Goal: Task Accomplishment & Management: Manage account settings

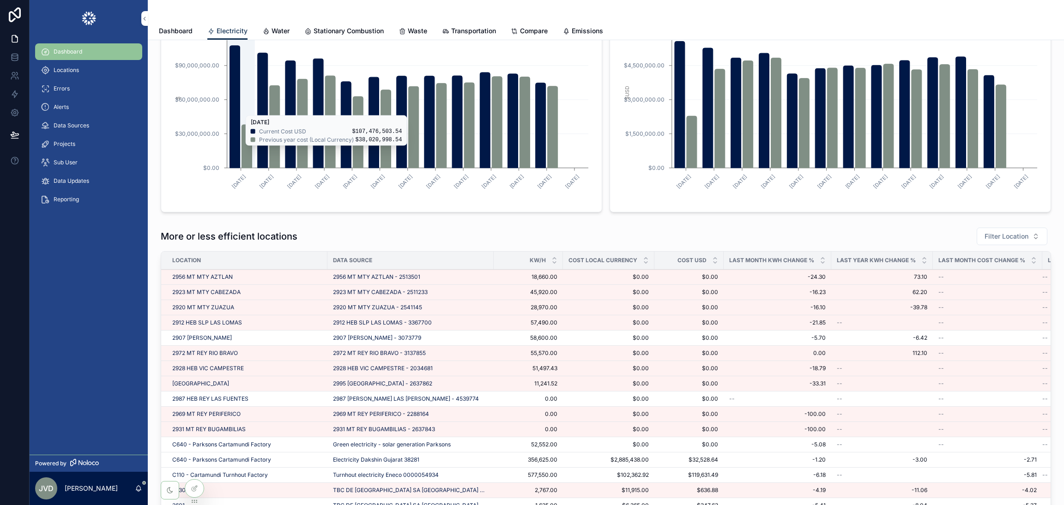
scroll to position [762, 0]
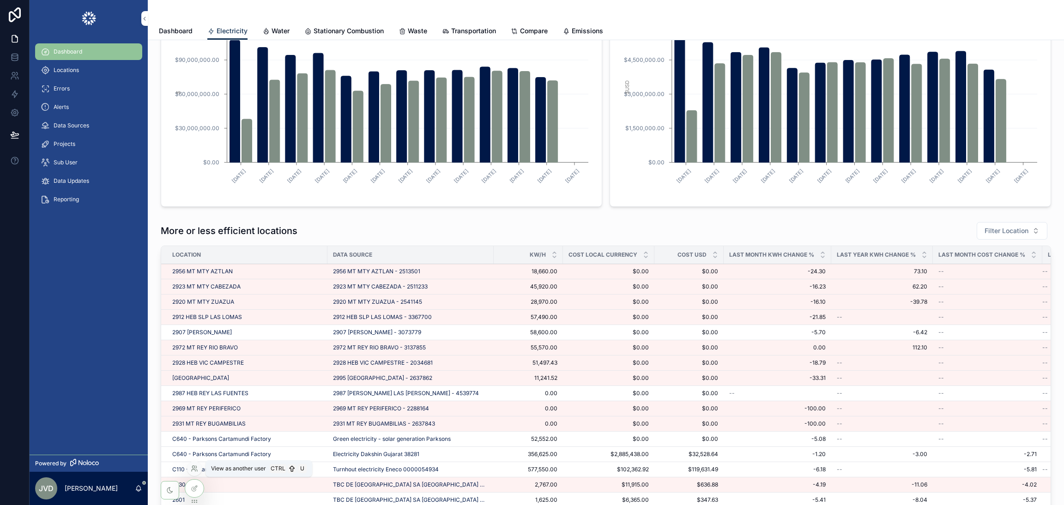
click at [193, 468] on icon at bounding box center [193, 467] width 2 height 2
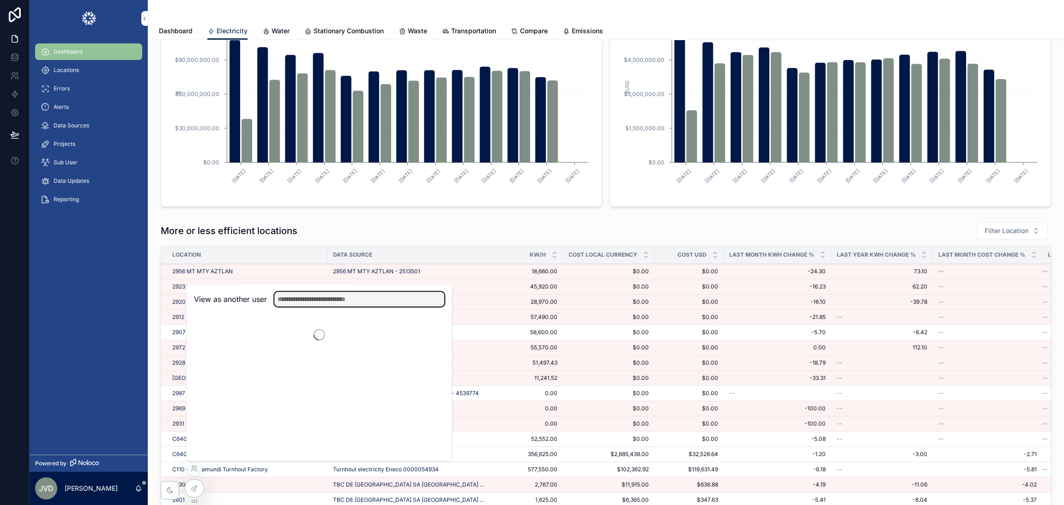
click at [314, 297] on input "text" at bounding box center [359, 299] width 170 height 15
type input "***"
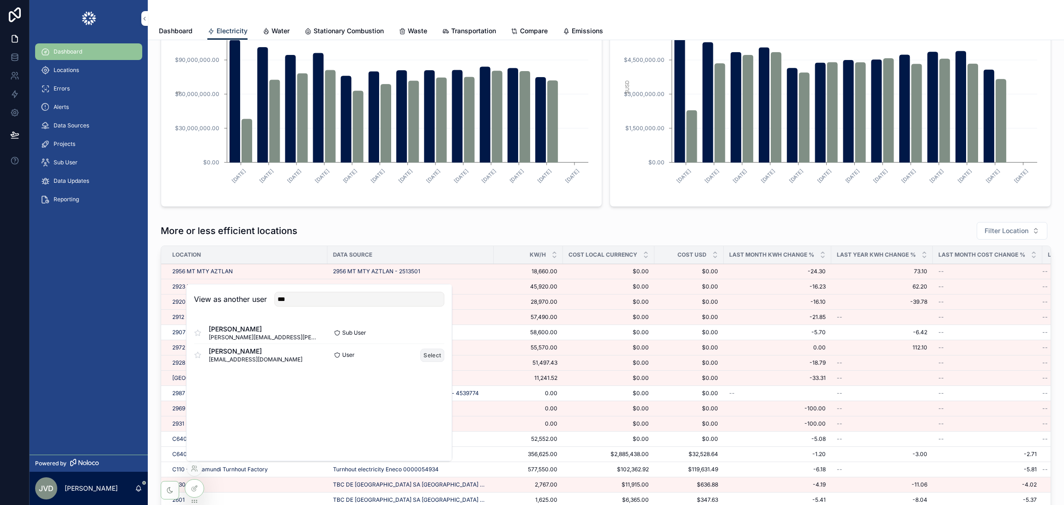
click at [429, 358] on button "Select" at bounding box center [432, 355] width 24 height 13
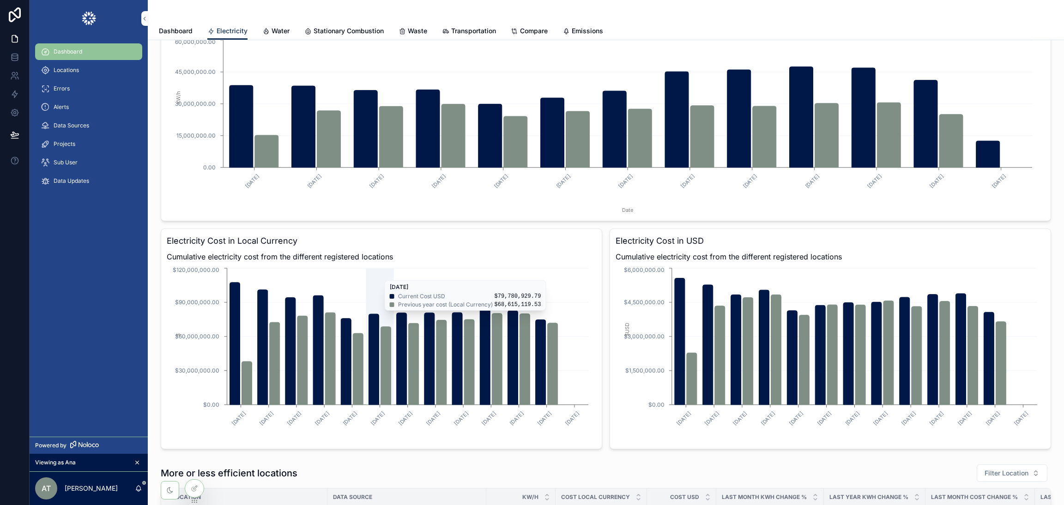
scroll to position [161, 0]
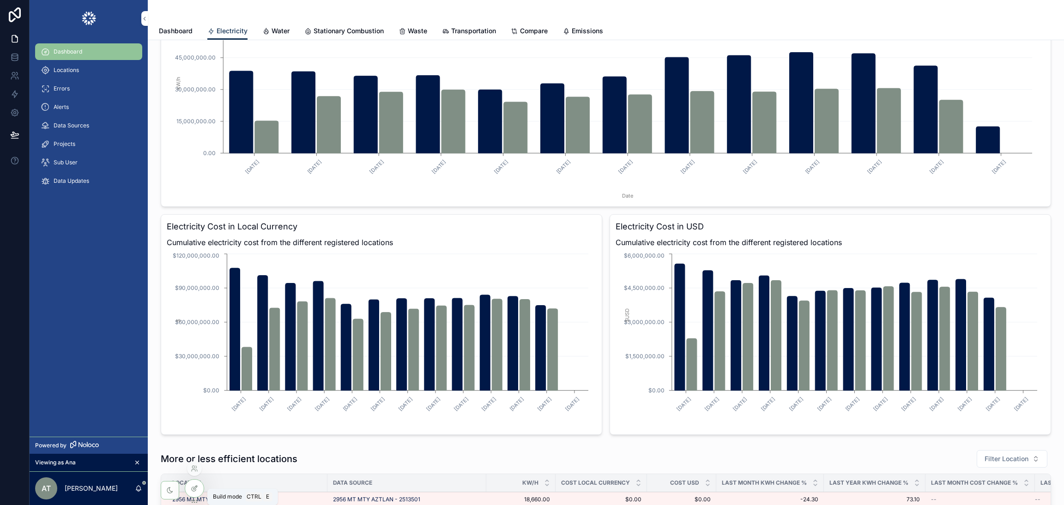
click at [193, 483] on div at bounding box center [194, 489] width 18 height 18
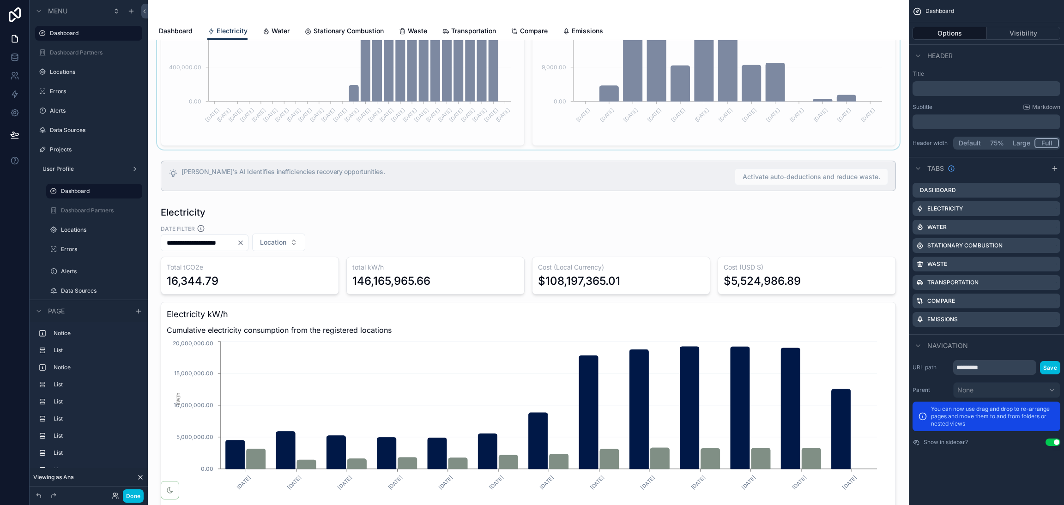
scroll to position [0, 0]
